Goal: Find specific page/section: Find specific page/section

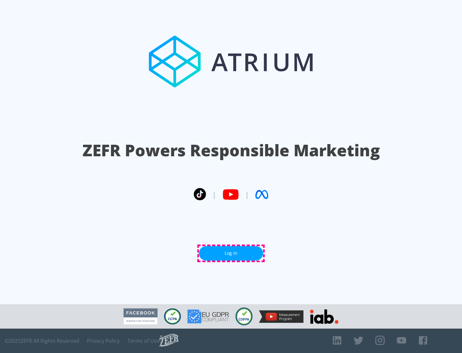
click at [231, 253] on link "Log In" at bounding box center [231, 253] width 64 height 14
